Goal: Obtain resource: Obtain resource

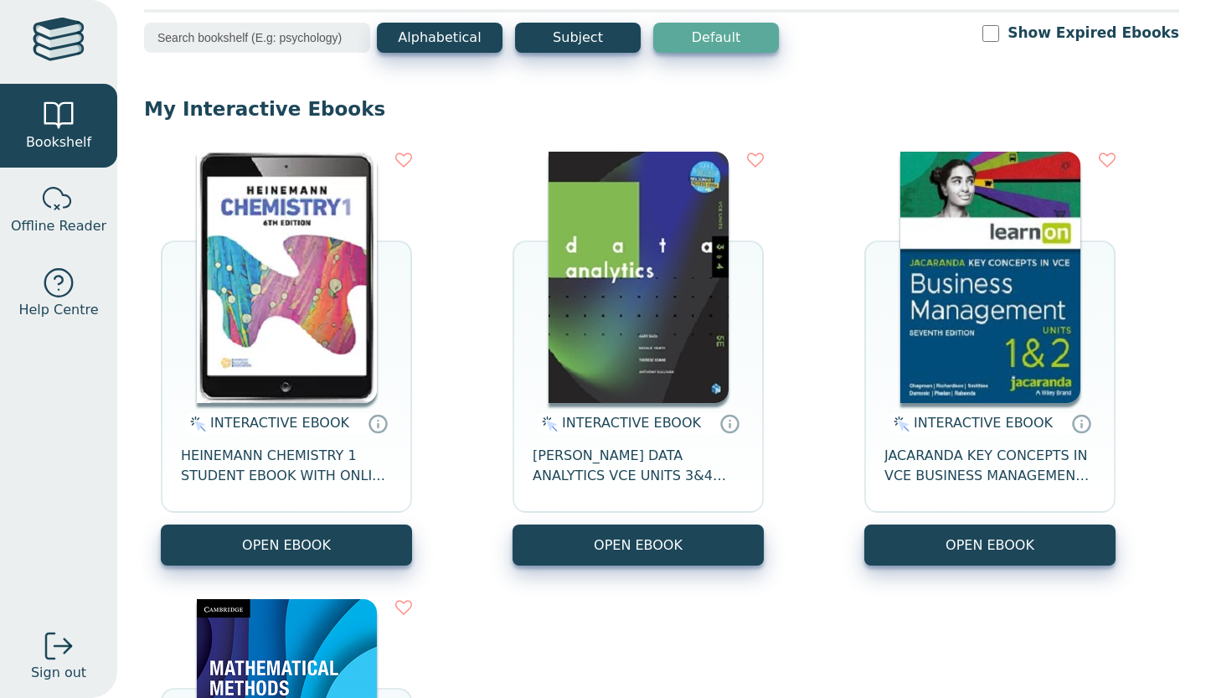
scroll to position [156, 0]
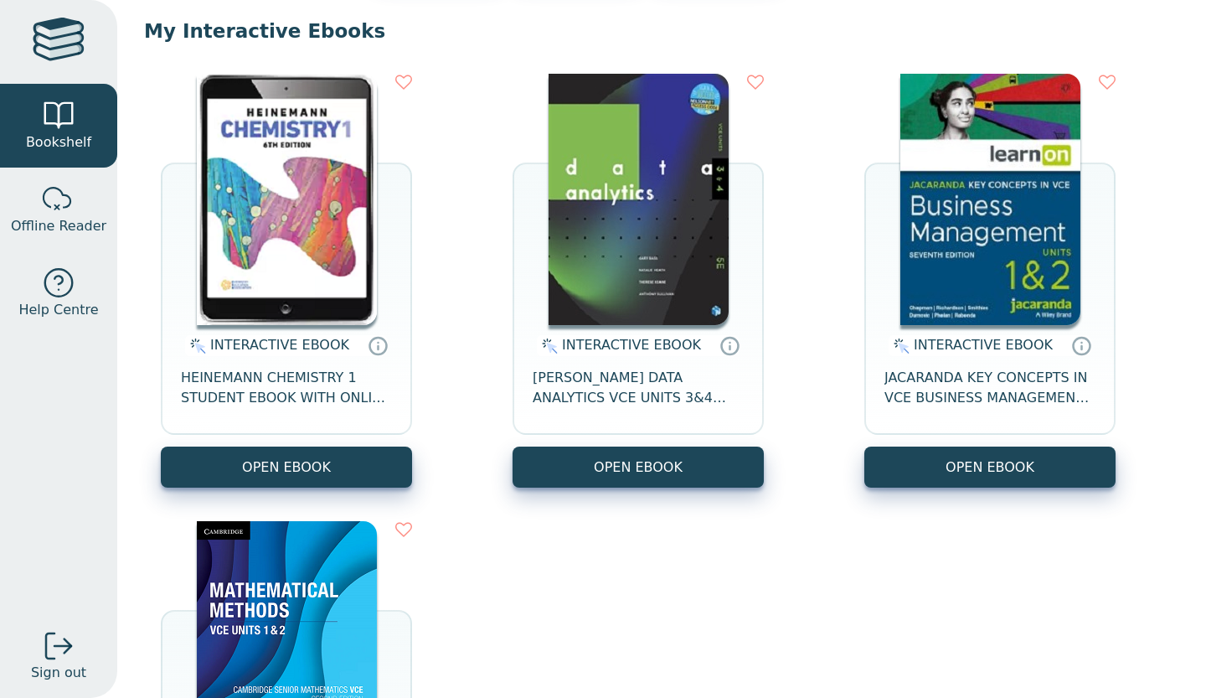
click at [543, 483] on button "OPEN EBOOK" at bounding box center [638, 466] width 251 height 41
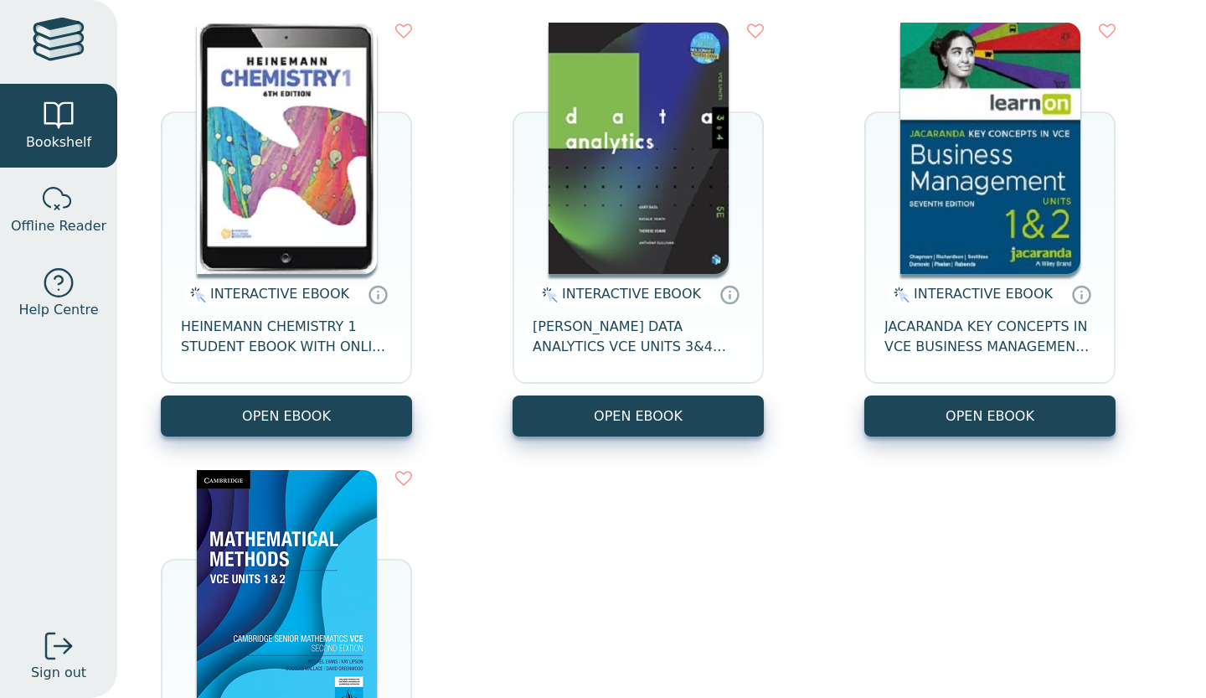
scroll to position [218, 0]
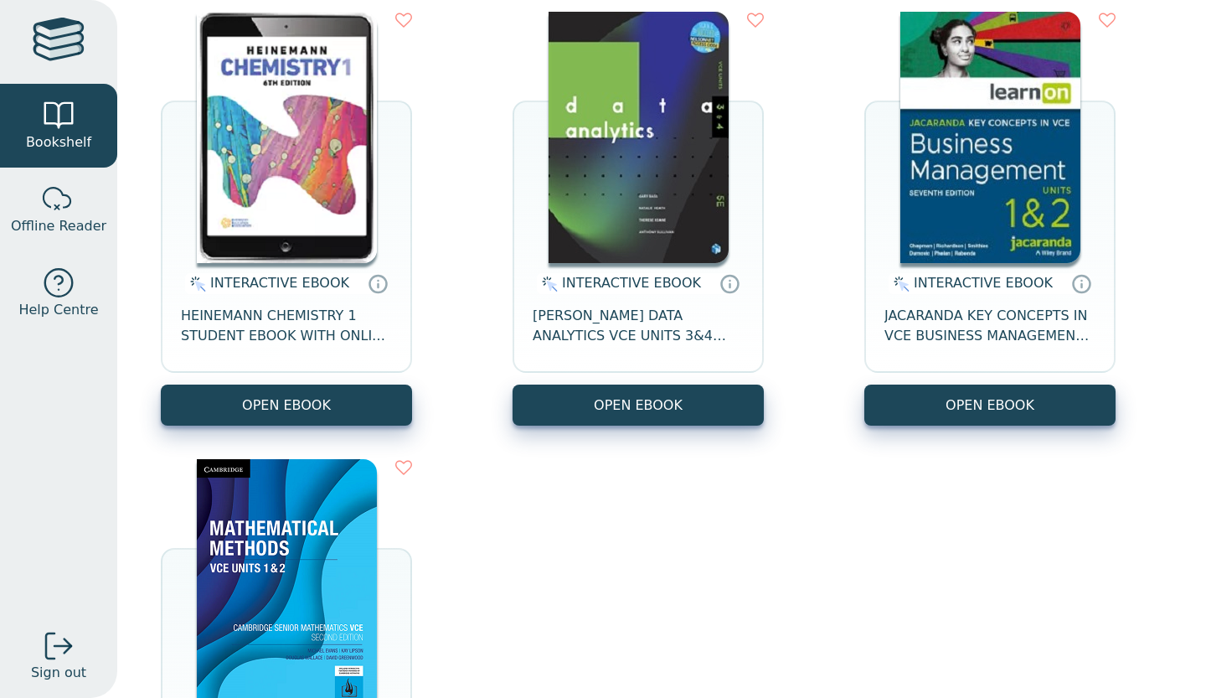
click at [642, 415] on button "OPEN EBOOK" at bounding box center [638, 404] width 251 height 41
click at [685, 403] on button "OPEN EBOOK" at bounding box center [638, 404] width 251 height 41
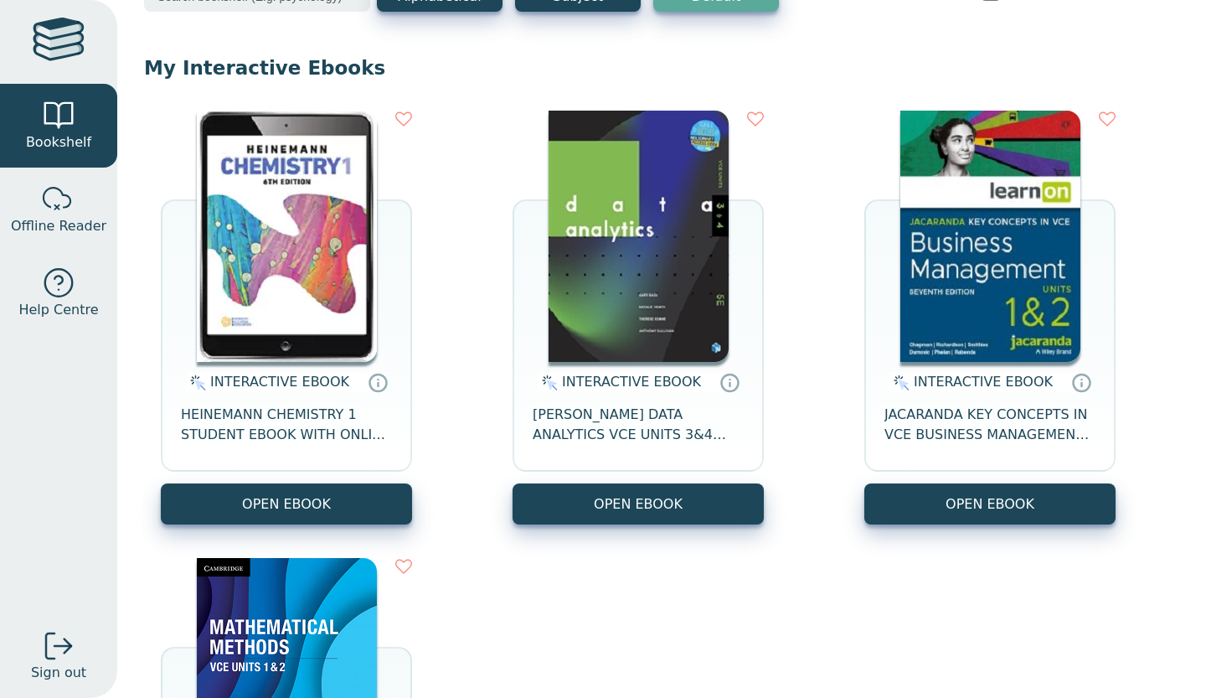
scroll to position [0, 0]
